Goal: Information Seeking & Learning: Learn about a topic

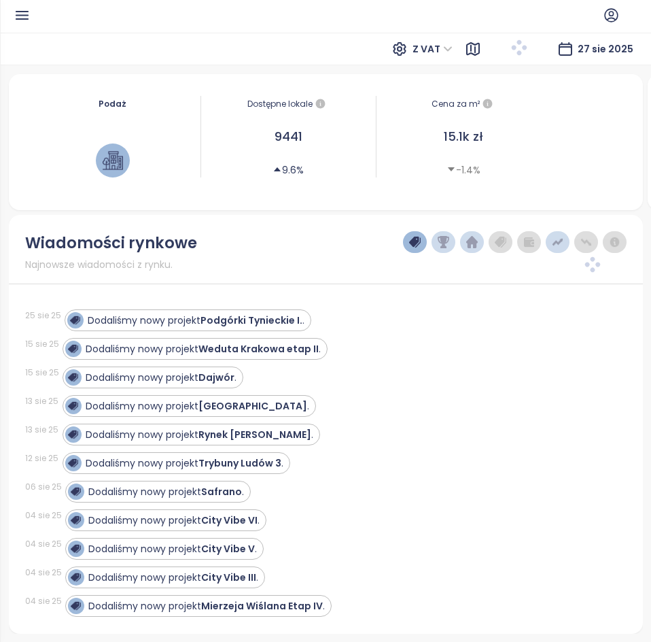
click at [18, 16] on icon "button" at bounding box center [22, 15] width 12 height 7
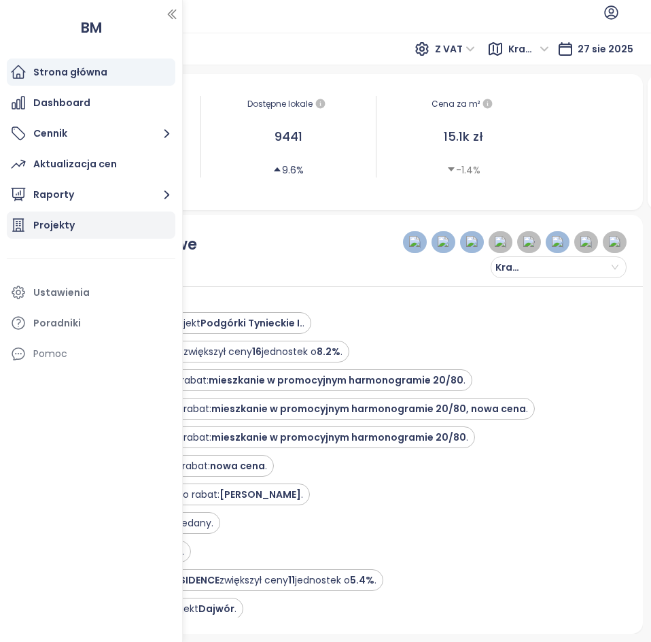
click at [69, 226] on div "Projekty" at bounding box center [53, 225] width 41 height 17
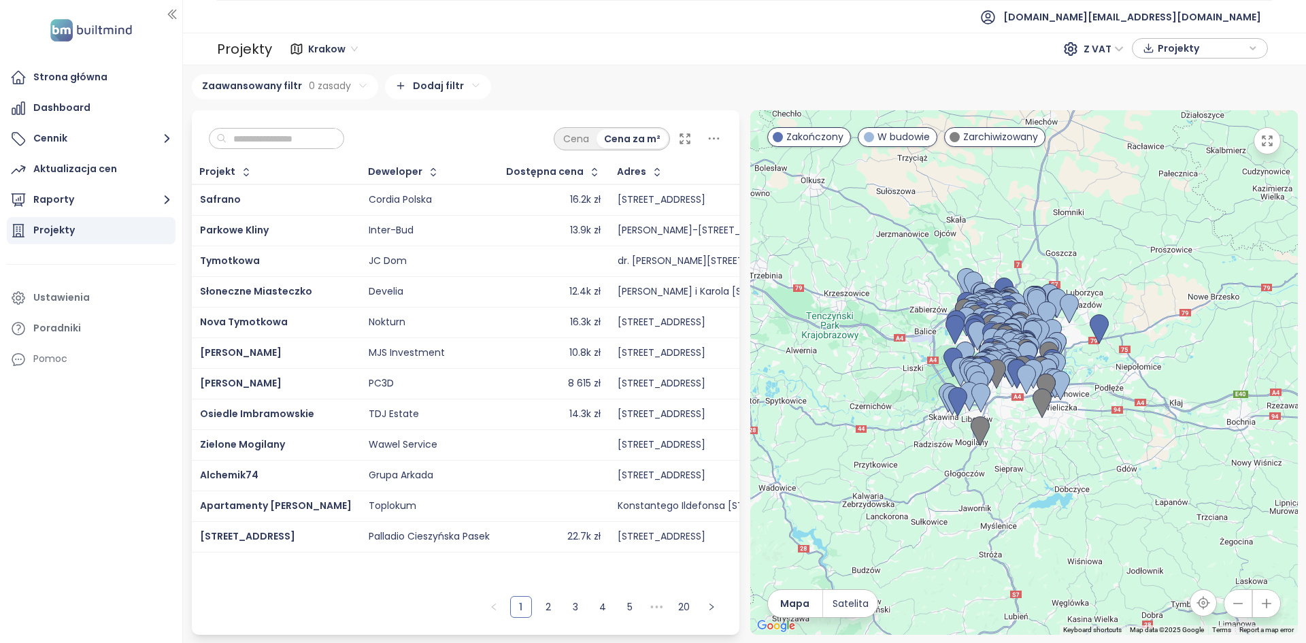
click at [303, 140] on input "text" at bounding box center [281, 139] width 110 height 20
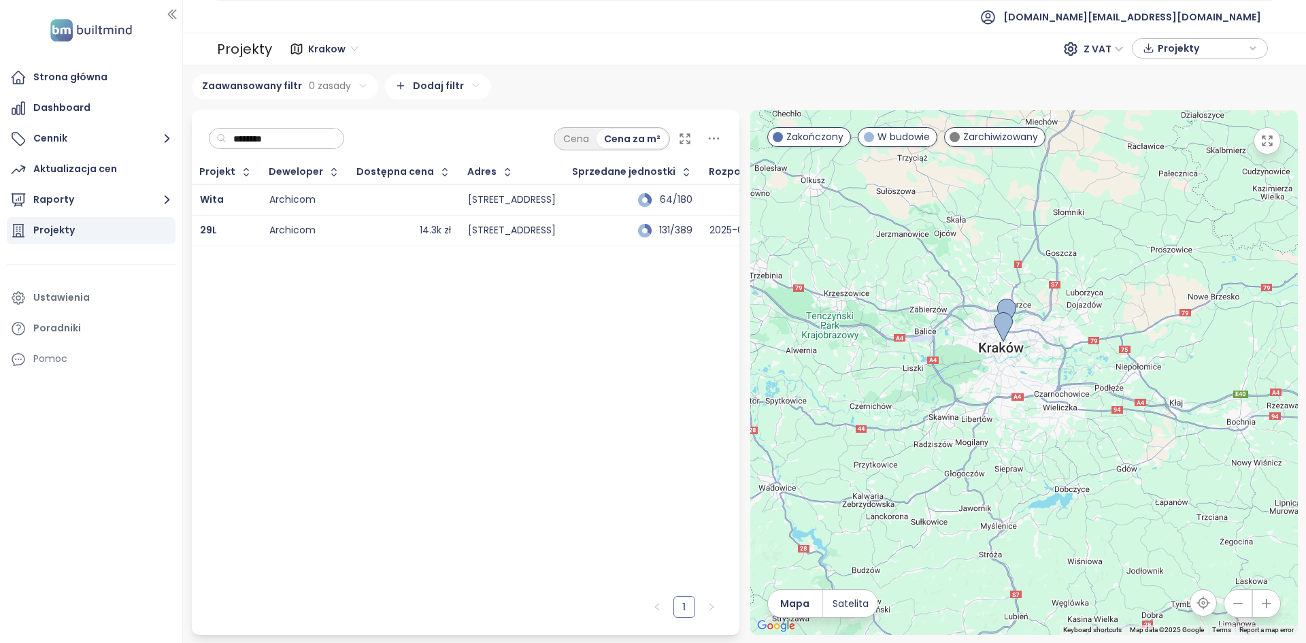
type input "********"
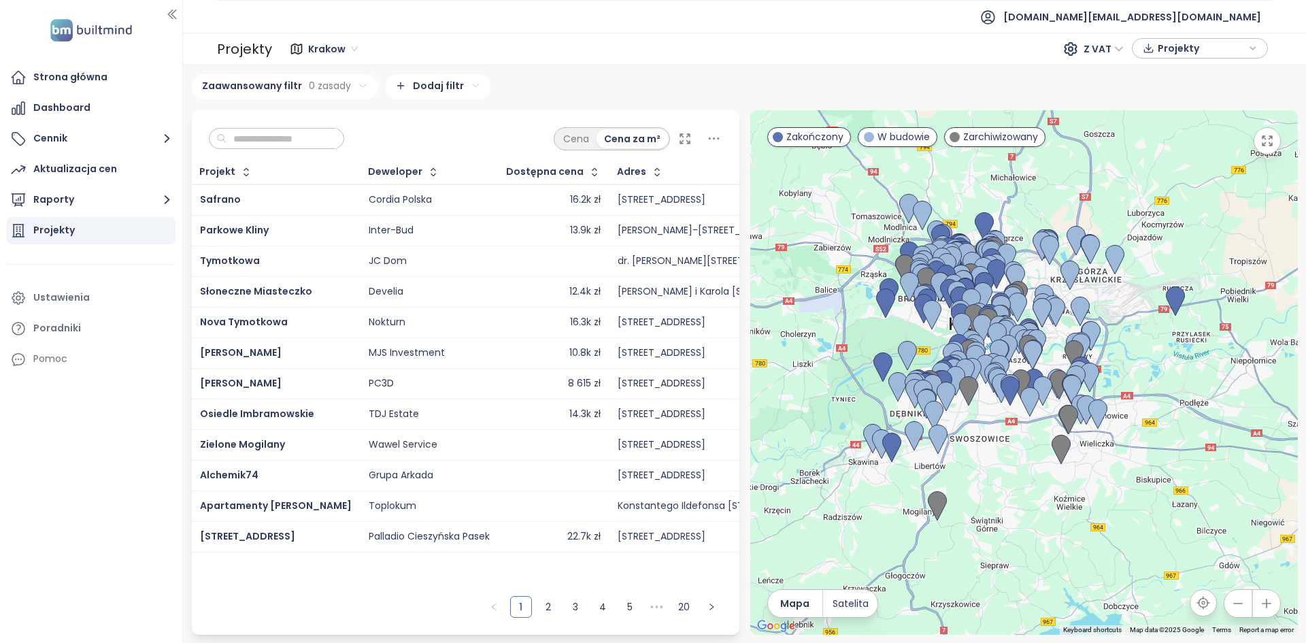
click at [771, 356] on div at bounding box center [1023, 372] width 547 height 524
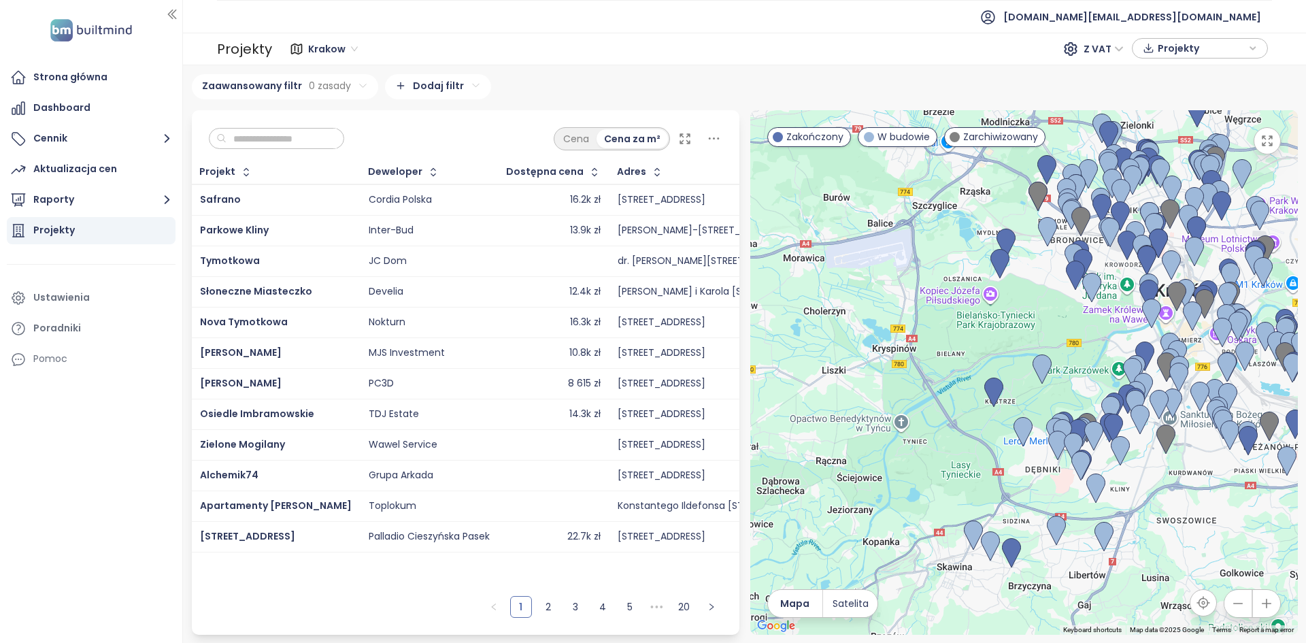
click at [959, 310] on div at bounding box center [1023, 372] width 547 height 524
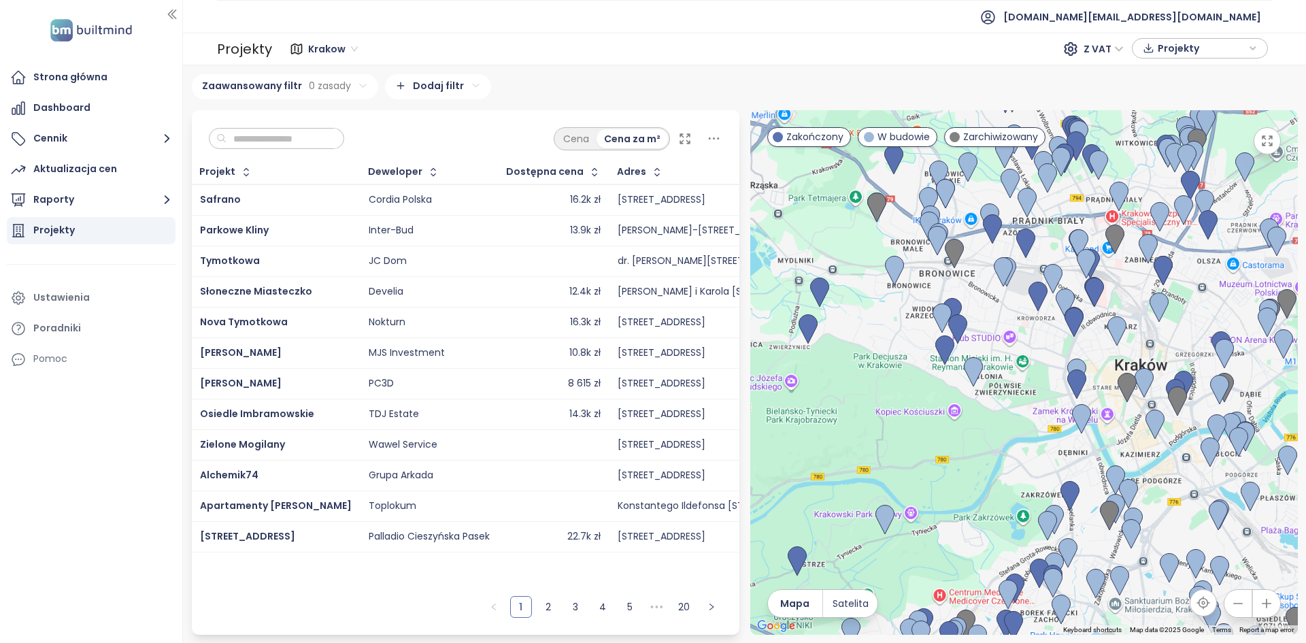
drag, startPoint x: 936, startPoint y: 346, endPoint x: 689, endPoint y: 466, distance: 274.3
click at [689, 466] on div "Cena Cena za m² Projekt Deweloper Dostępna cena Adres Sprzedane jednostki Rozpo…" at bounding box center [744, 372] width 1117 height 524
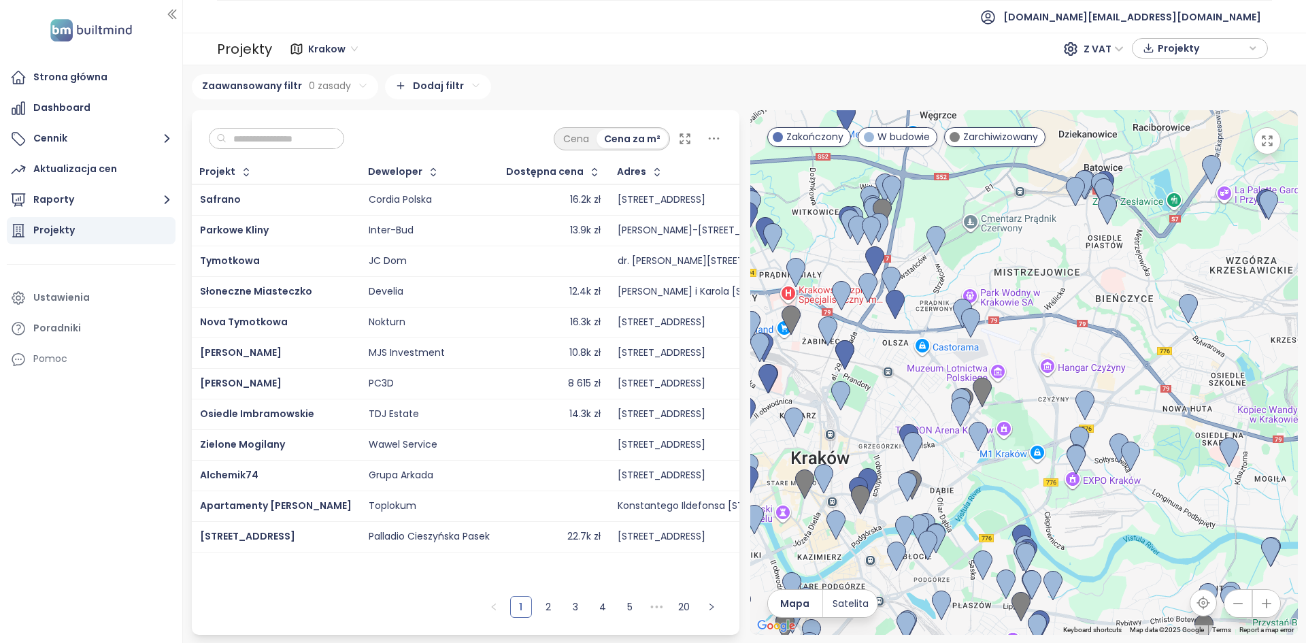
drag, startPoint x: 1163, startPoint y: 366, endPoint x: 855, endPoint y: 428, distance: 314.2
click at [855, 428] on div at bounding box center [1023, 372] width 547 height 524
click at [575, 259] on div at bounding box center [554, 261] width 94 height 16
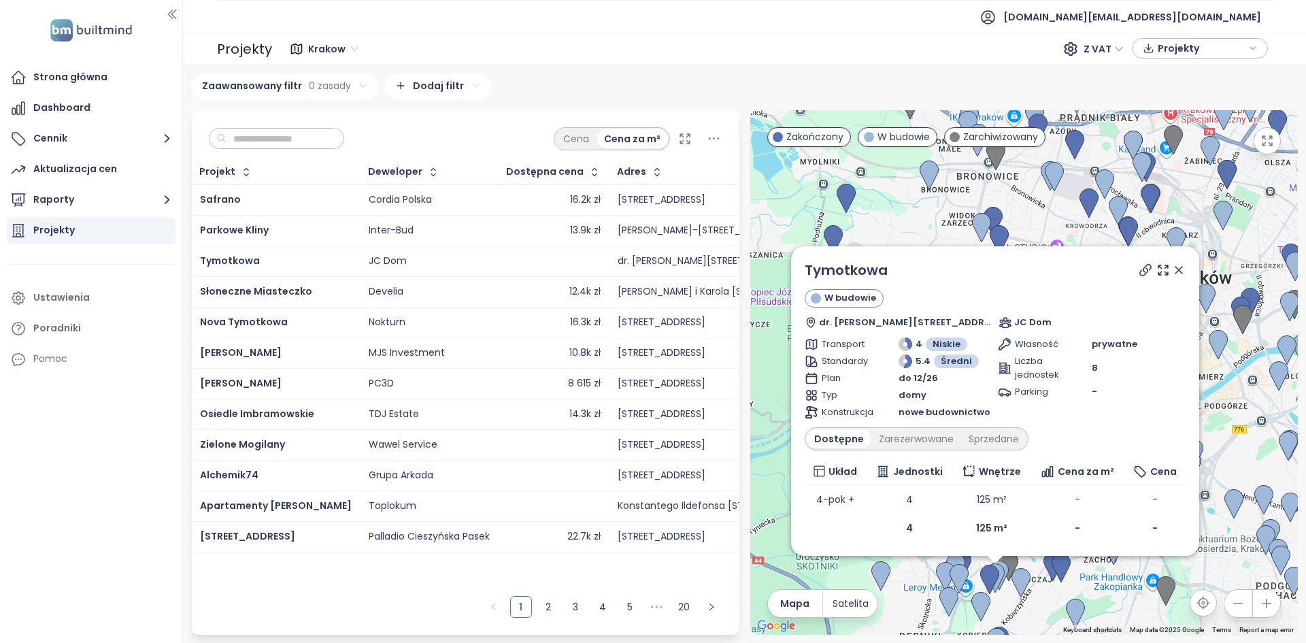
click at [535, 329] on div "16.3k zł" at bounding box center [554, 322] width 94 height 16
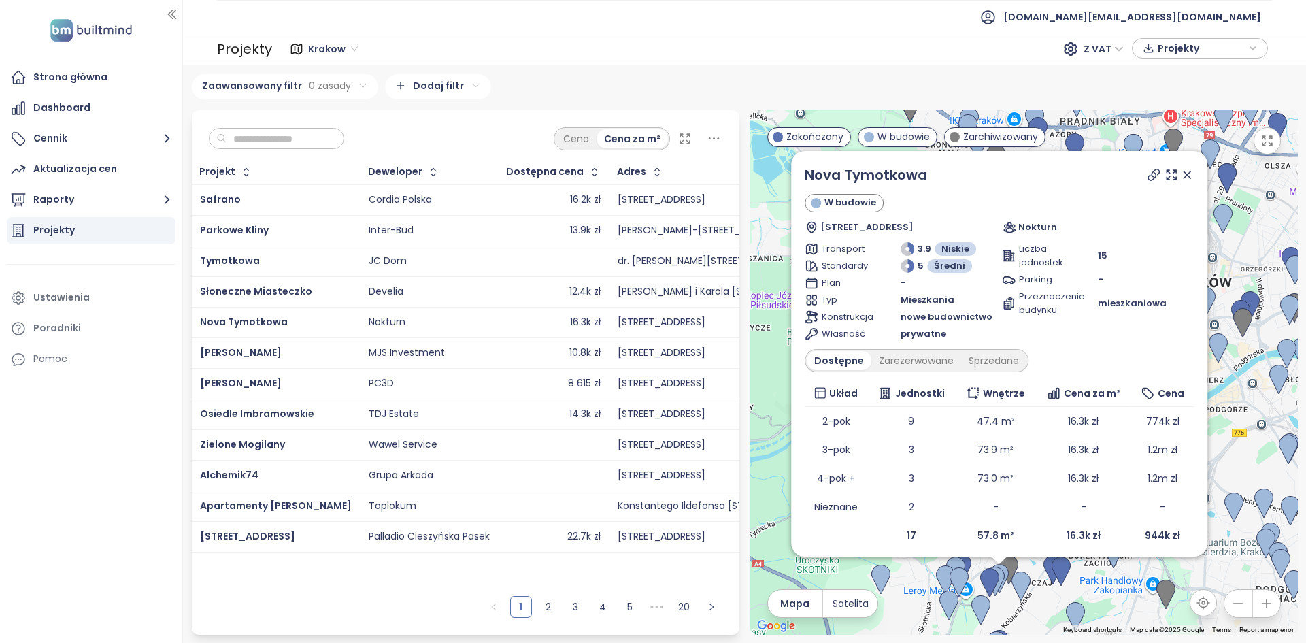
click at [511, 347] on div "10.8k zł" at bounding box center [554, 353] width 94 height 16
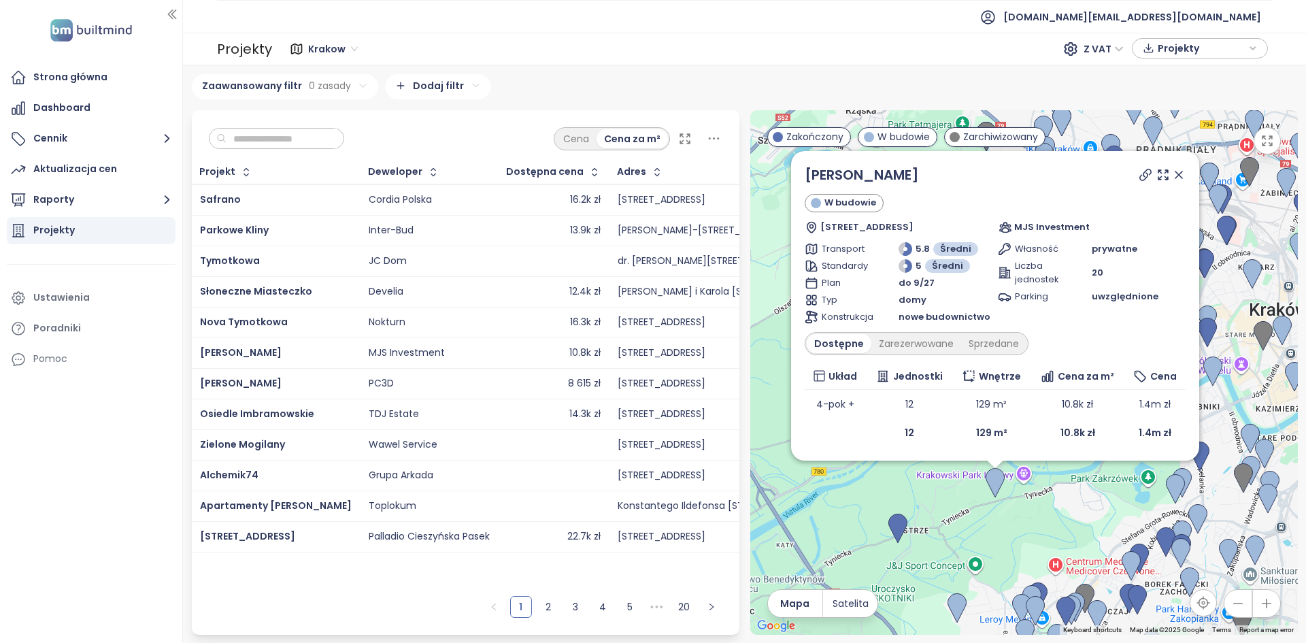
click at [507, 391] on div "8 615 zł" at bounding box center [554, 383] width 94 height 16
